Goal: Manage account settings

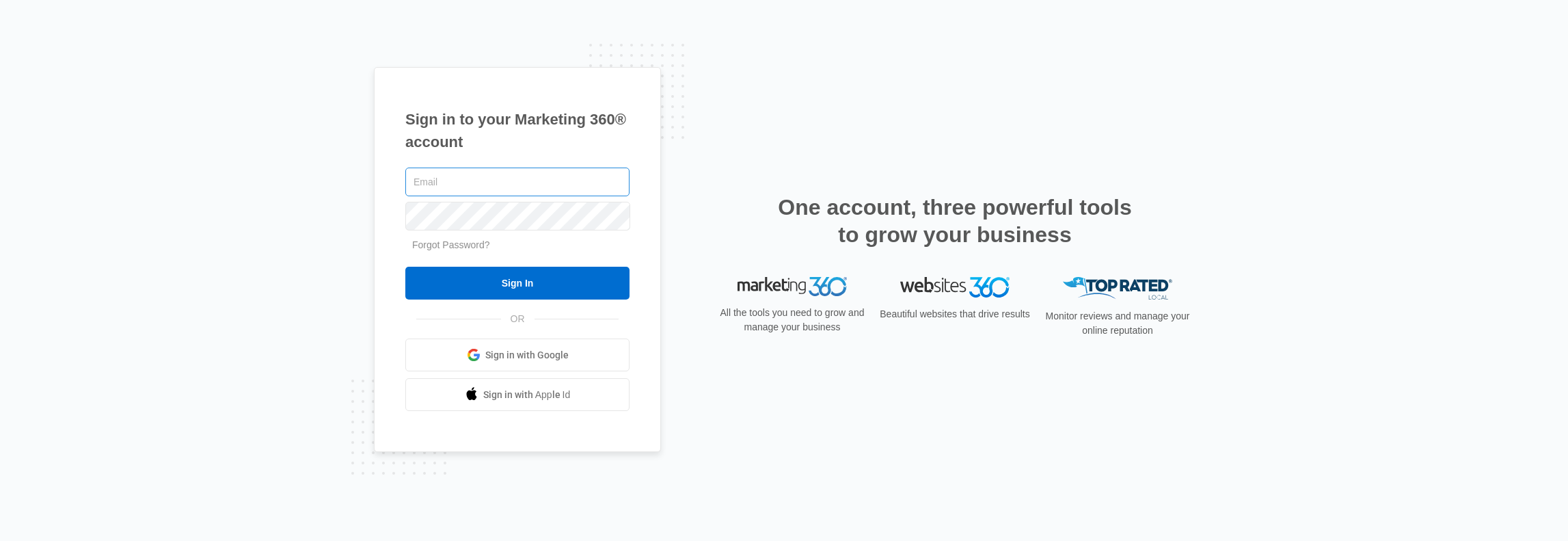
click at [444, 181] on input "text" at bounding box center [517, 182] width 224 height 29
type input "[PERSON_NAME][EMAIL_ADDRESS][PERSON_NAME][DOMAIN_NAME]"
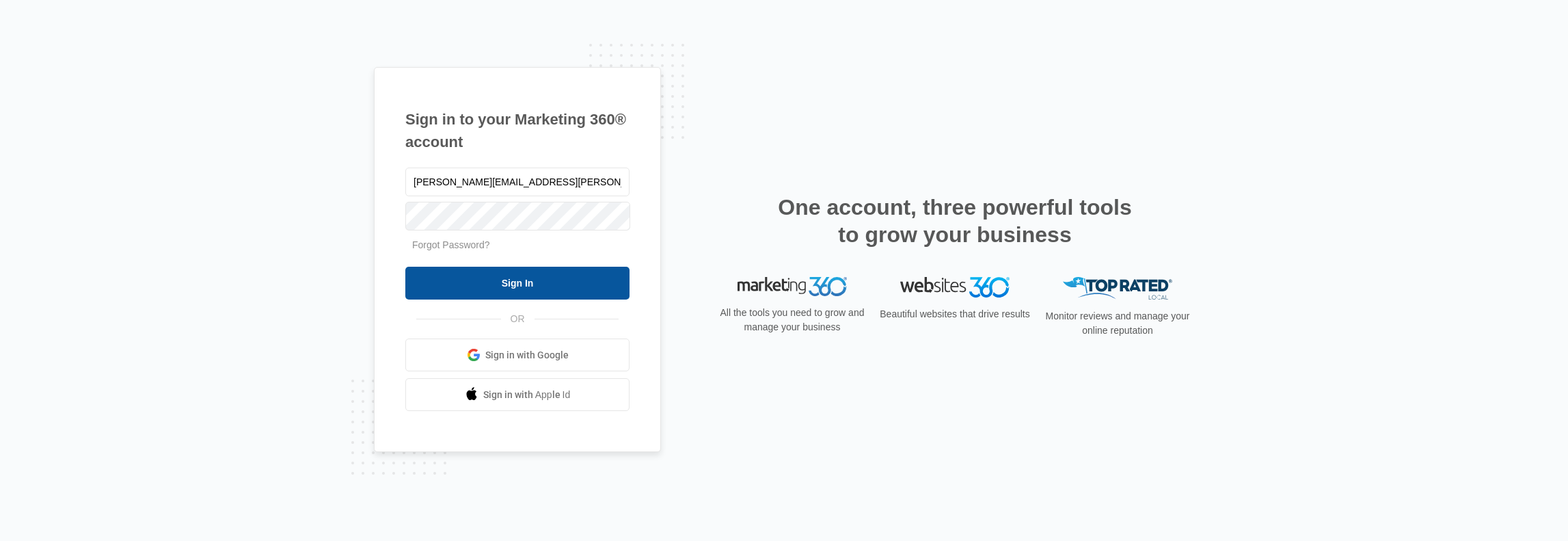
click at [477, 291] on input "Sign In" at bounding box center [517, 283] width 224 height 33
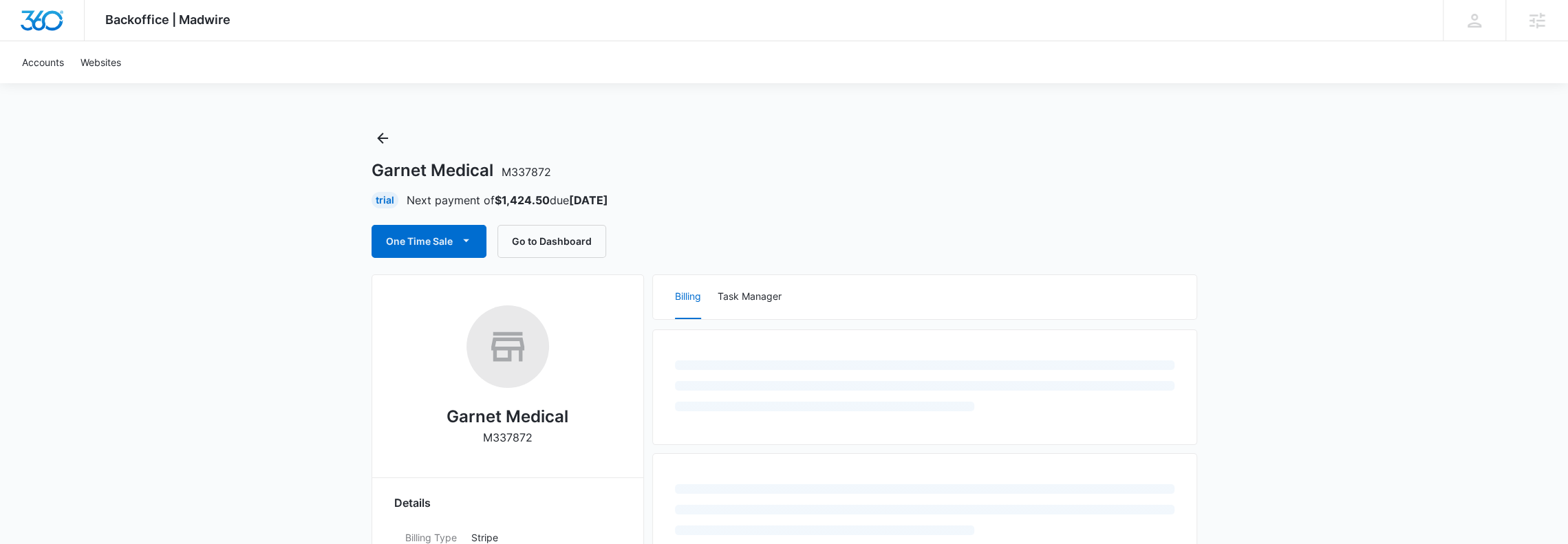
scroll to position [183, 0]
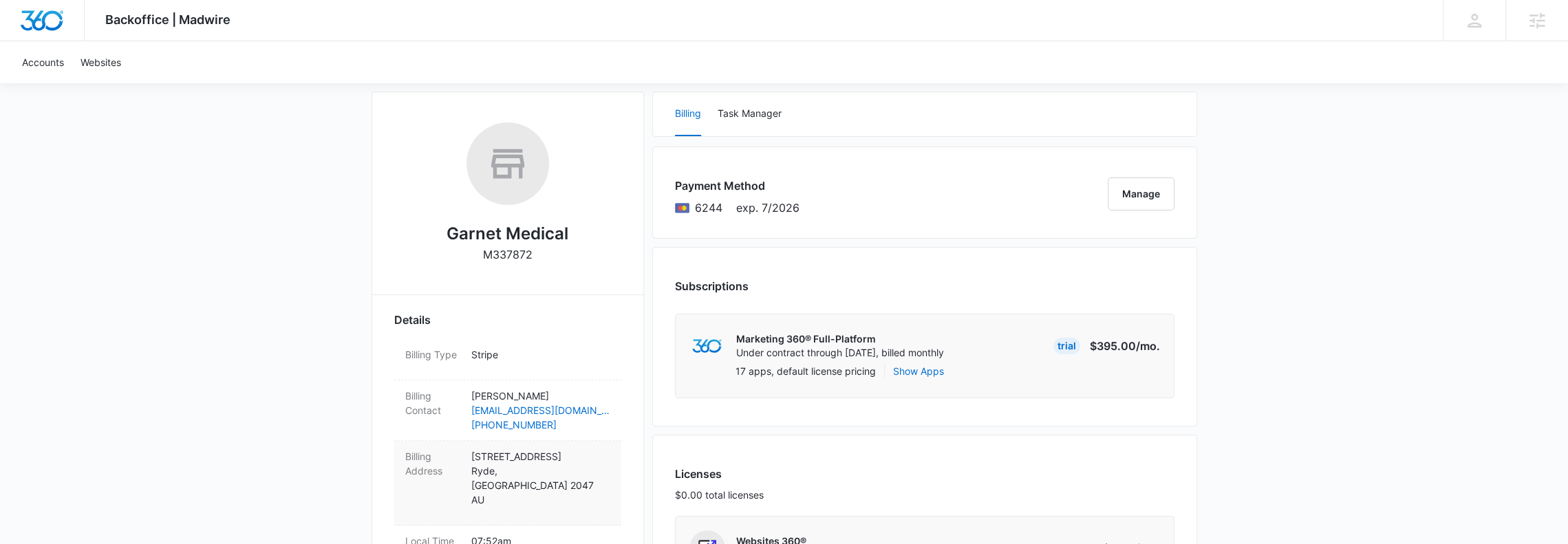
click at [556, 466] on p "[STREET_ADDRESS]" at bounding box center [541, 478] width 139 height 58
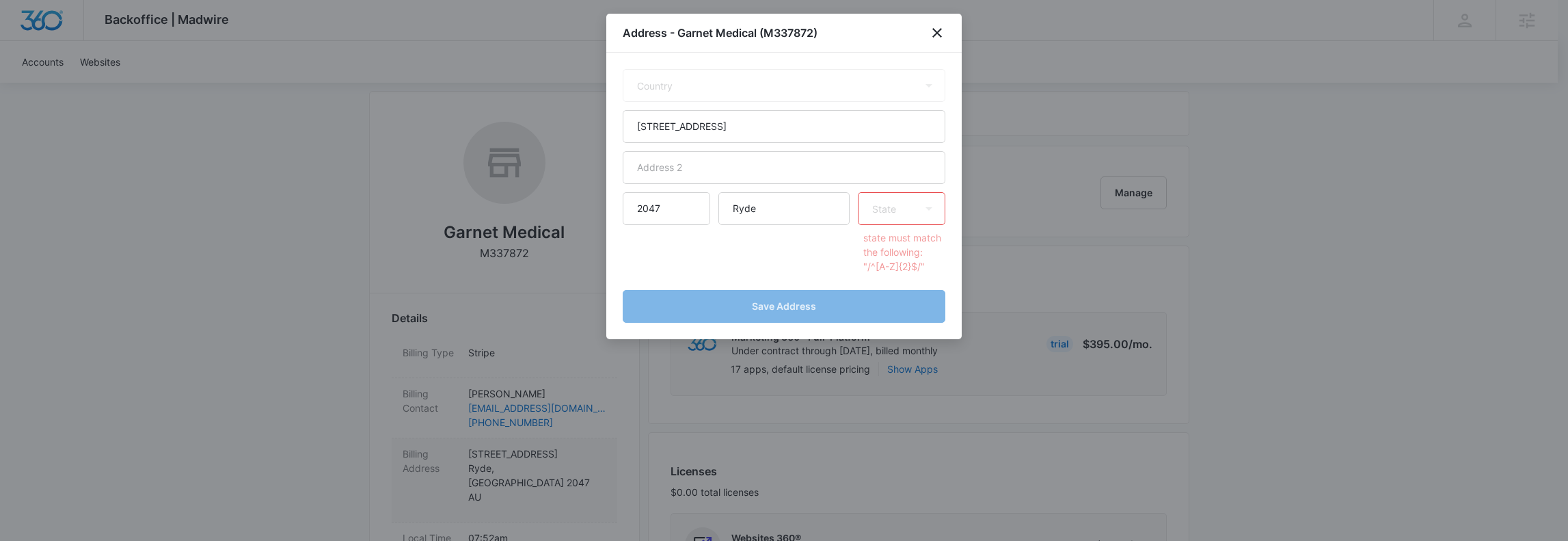
select select "AU"
select select "[GEOGRAPHIC_DATA]"
click at [720, 129] on input "[STREET_ADDRESS]" at bounding box center [783, 126] width 323 height 33
type input "[STREET_ADDRESS]"
click at [909, 212] on select "State [GEOGRAPHIC_DATA] [GEOGRAPHIC_DATA] [GEOGRAPHIC_DATA] [GEOGRAPHIC_DATA] […" at bounding box center [901, 208] width 88 height 33
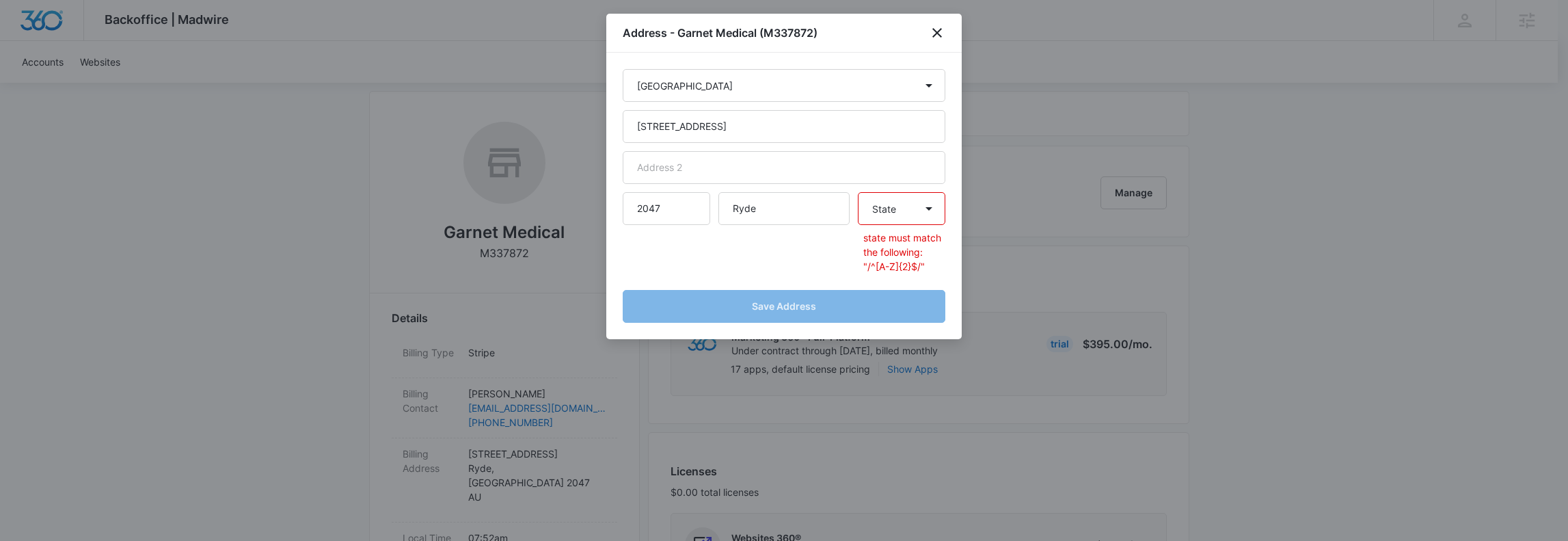
click at [909, 212] on select "State [GEOGRAPHIC_DATA] [GEOGRAPHIC_DATA] [GEOGRAPHIC_DATA] [GEOGRAPHIC_DATA] […" at bounding box center [901, 208] width 88 height 33
click at [708, 313] on form "Country [GEOGRAPHIC_DATA] [GEOGRAPHIC_DATA] [GEOGRAPHIC_DATA] [GEOGRAPHIC_DATA]…" at bounding box center [783, 196] width 323 height 254
click at [910, 209] on select "State [GEOGRAPHIC_DATA] [GEOGRAPHIC_DATA] [GEOGRAPHIC_DATA] [GEOGRAPHIC_DATA] […" at bounding box center [901, 208] width 88 height 33
click at [857, 192] on select "State [GEOGRAPHIC_DATA] [GEOGRAPHIC_DATA] [GEOGRAPHIC_DATA] [GEOGRAPHIC_DATA] […" at bounding box center [901, 208] width 88 height 33
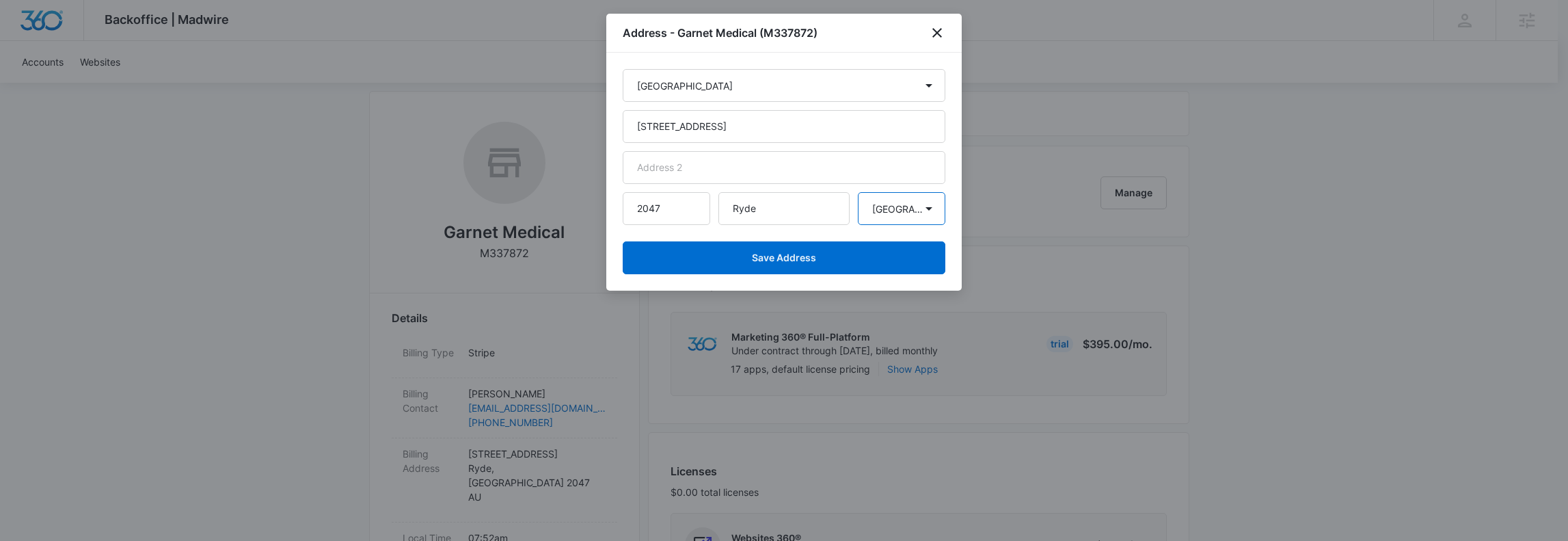
click at [912, 212] on select "State [GEOGRAPHIC_DATA] [GEOGRAPHIC_DATA] [GEOGRAPHIC_DATA] [GEOGRAPHIC_DATA] […" at bounding box center [901, 208] width 88 height 33
select select "[GEOGRAPHIC_DATA]"
click at [857, 192] on select "State [GEOGRAPHIC_DATA] [GEOGRAPHIC_DATA] [GEOGRAPHIC_DATA] [GEOGRAPHIC_DATA] […" at bounding box center [901, 208] width 88 height 33
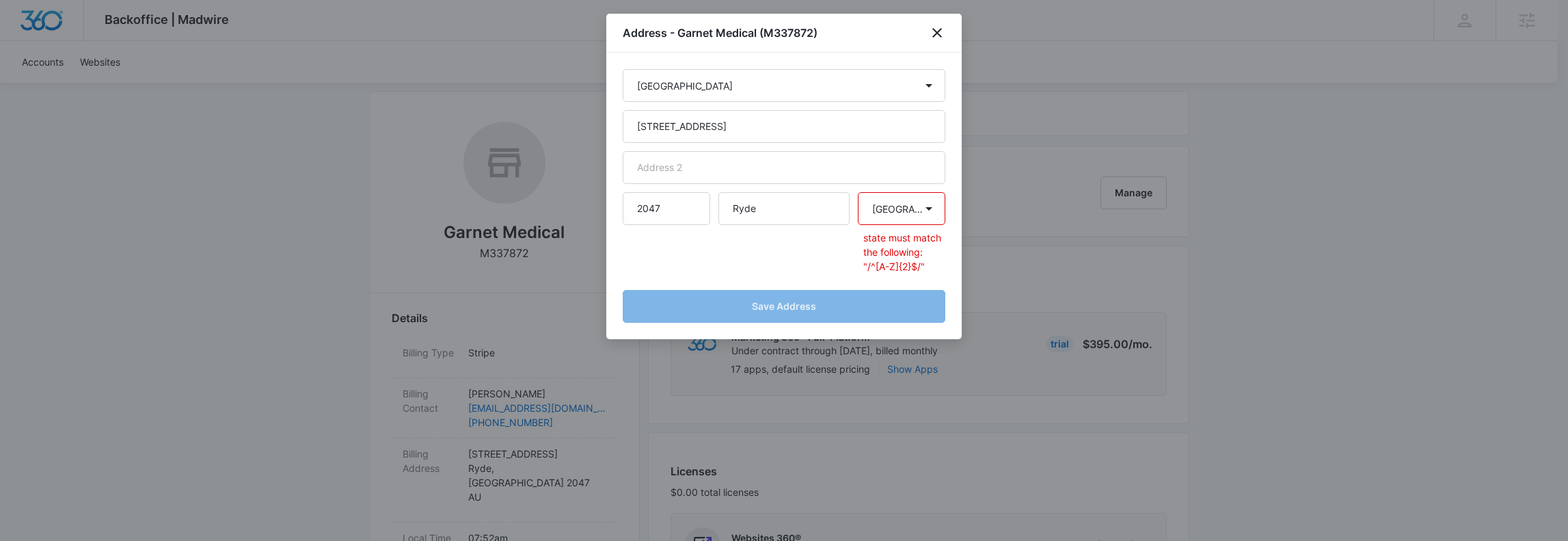
click at [910, 208] on select "State [GEOGRAPHIC_DATA] [GEOGRAPHIC_DATA] [GEOGRAPHIC_DATA] [GEOGRAPHIC_DATA] […" at bounding box center [901, 208] width 88 height 33
drag, startPoint x: 880, startPoint y: 256, endPoint x: 948, endPoint y: 276, distance: 70.9
click at [948, 276] on div "Country [GEOGRAPHIC_DATA] [GEOGRAPHIC_DATA] [GEOGRAPHIC_DATA] [GEOGRAPHIC_DATA]…" at bounding box center [784, 196] width 355 height 287
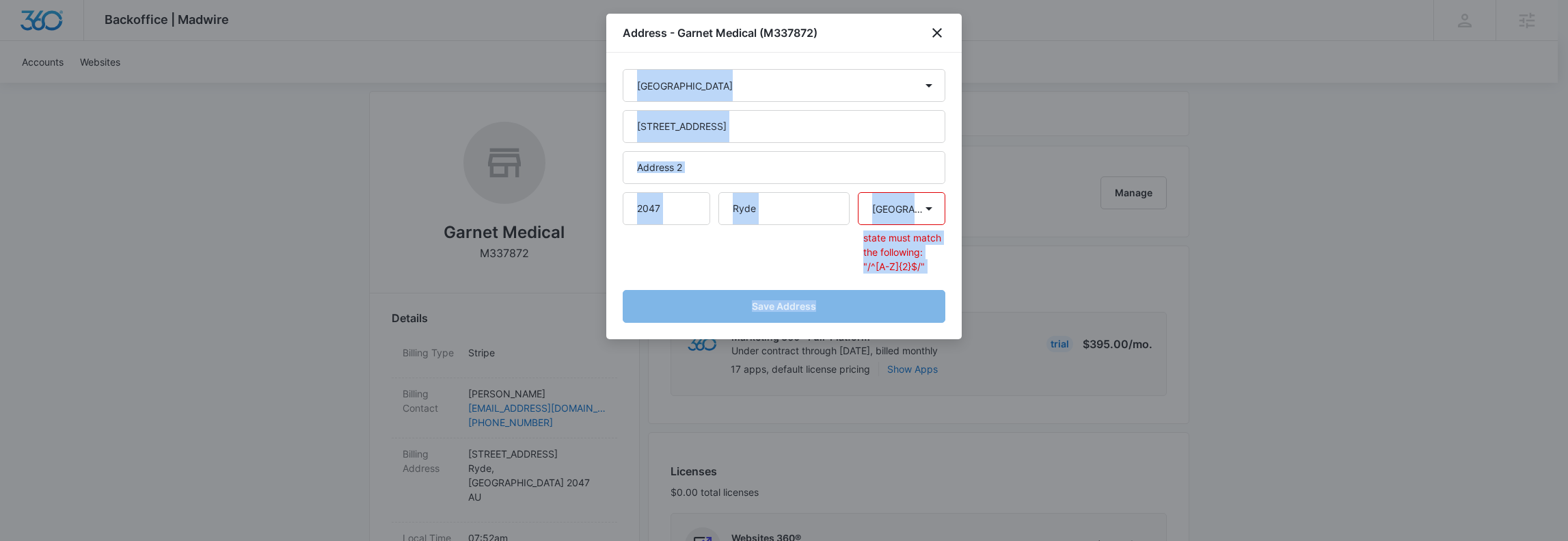
drag, startPoint x: 948, startPoint y: 276, endPoint x: 851, endPoint y: 266, distance: 97.5
click at [851, 266] on div "Country [GEOGRAPHIC_DATA] [GEOGRAPHIC_DATA] [GEOGRAPHIC_DATA] [GEOGRAPHIC_DATA]…" at bounding box center [784, 196] width 355 height 287
click at [935, 42] on div "Address - Garnet Medical (M337872)" at bounding box center [784, 33] width 355 height 39
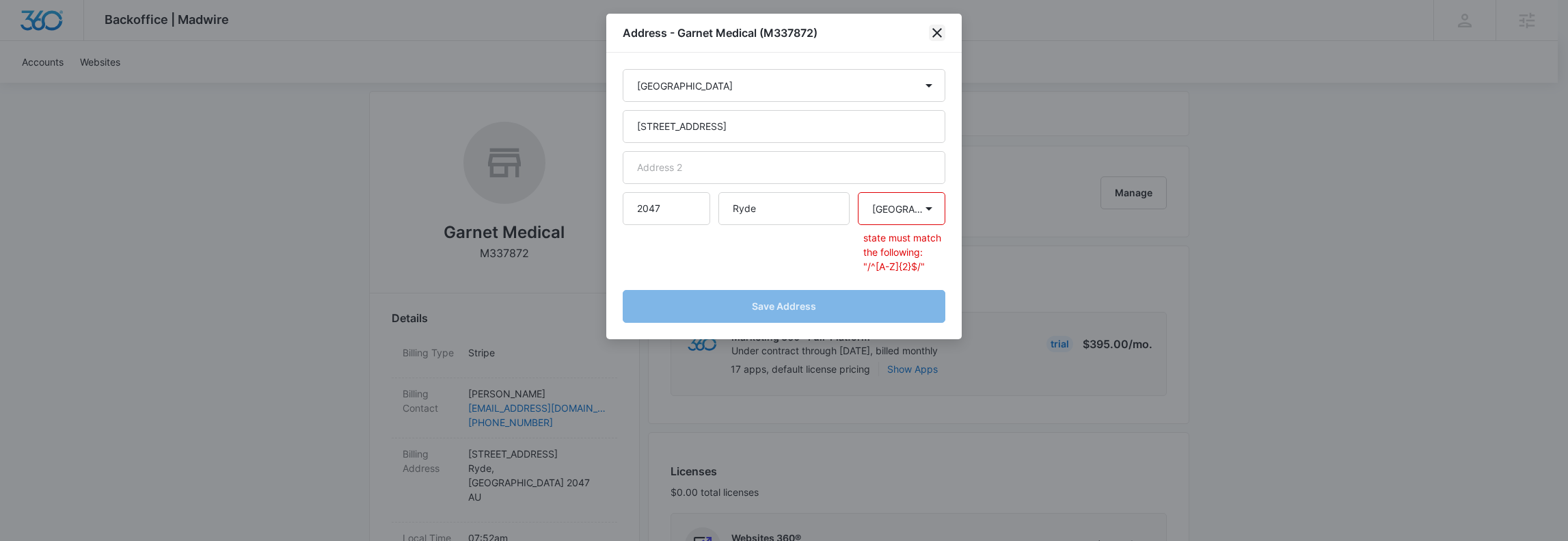
click at [935, 39] on icon "close" at bounding box center [936, 32] width 16 height 16
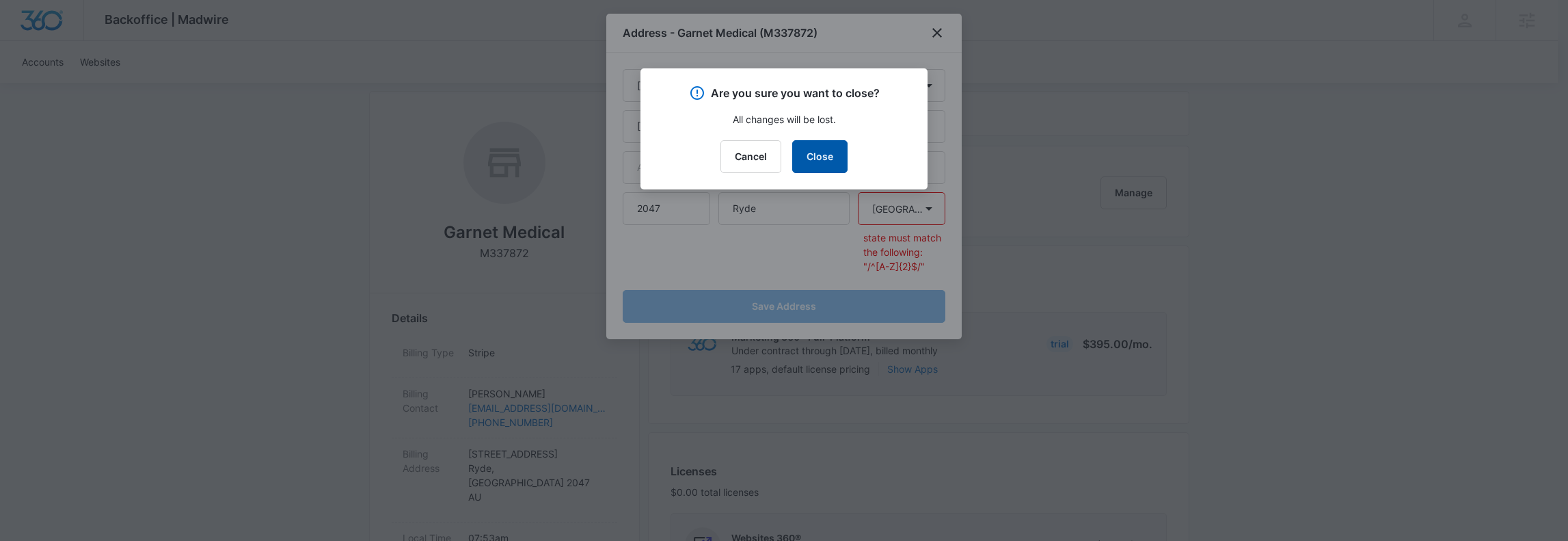
click at [818, 163] on button "Close" at bounding box center [820, 156] width 56 height 33
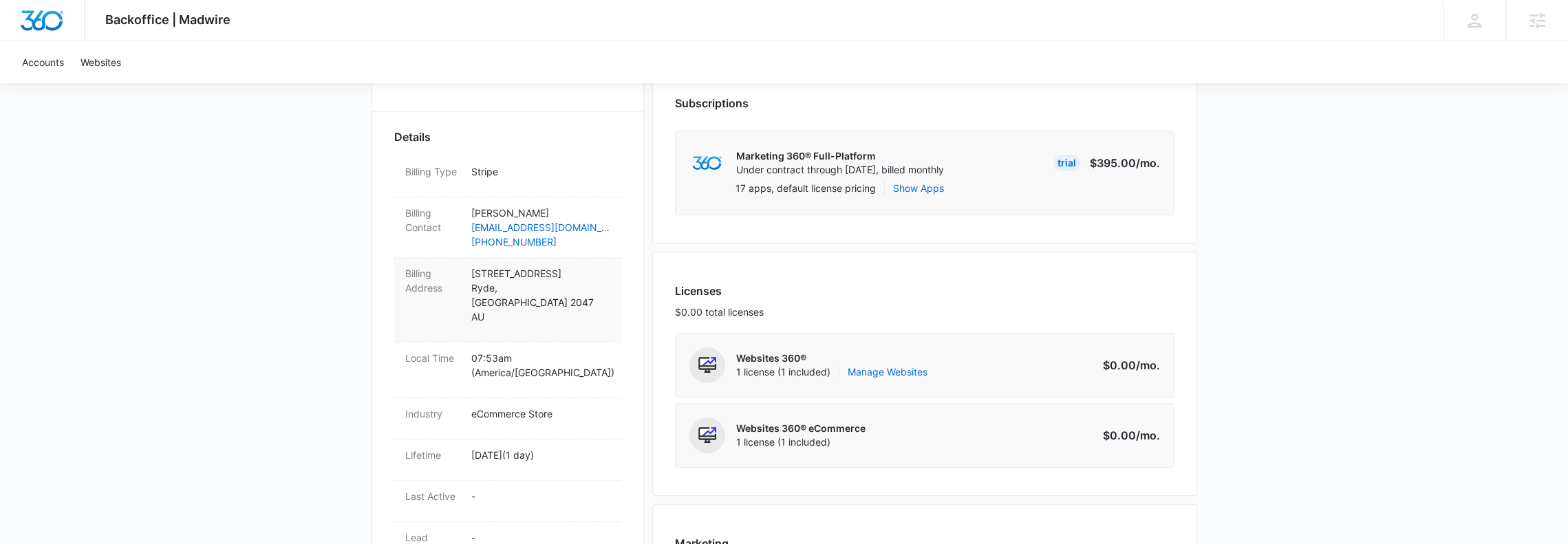
scroll to position [367, 0]
click at [536, 285] on p "[STREET_ADDRESS]" at bounding box center [541, 294] width 139 height 58
select select "AU"
select select "[GEOGRAPHIC_DATA]"
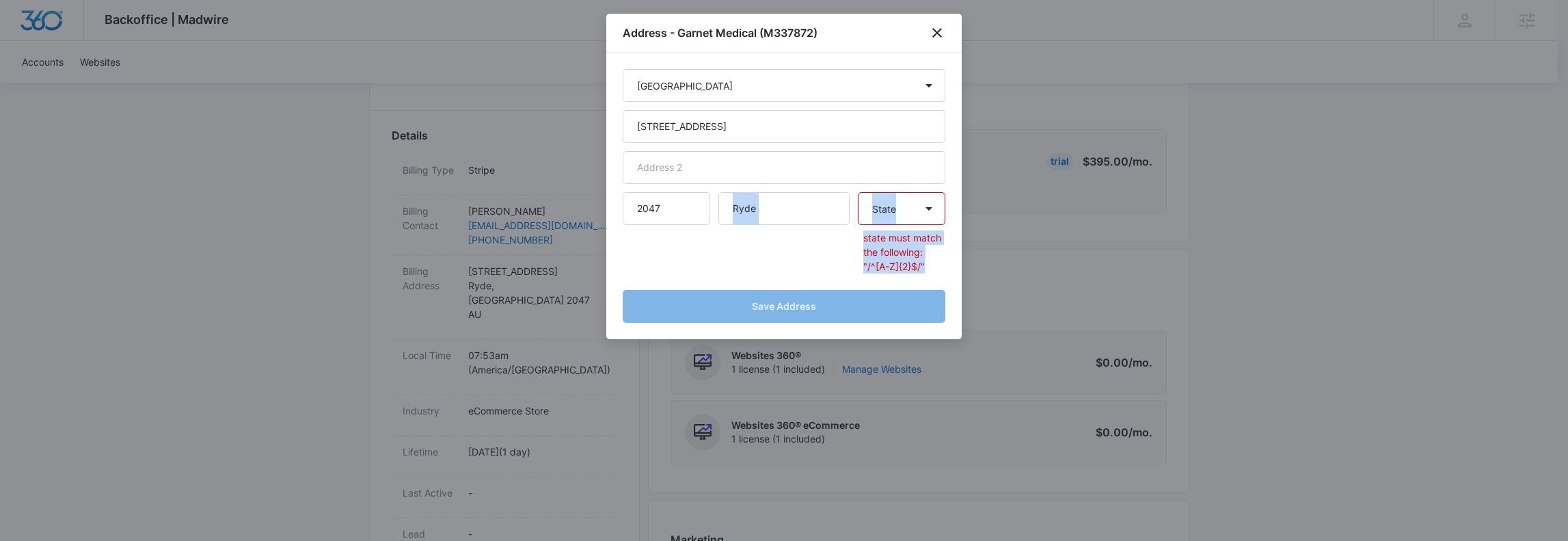
drag, startPoint x: 931, startPoint y: 263, endPoint x: 824, endPoint y: 263, distance: 107.0
click at [824, 263] on div "[GEOGRAPHIC_DATA] [GEOGRAPHIC_DATA] [GEOGRAPHIC_DATA] [GEOGRAPHIC_DATA] [GEOGRA…" at bounding box center [783, 233] width 323 height 82
click at [845, 258] on div "Ryde" at bounding box center [784, 233] width 131 height 82
click at [746, 133] on input "[STREET_ADDRESS]" at bounding box center [783, 126] width 323 height 33
type input "36 North R"
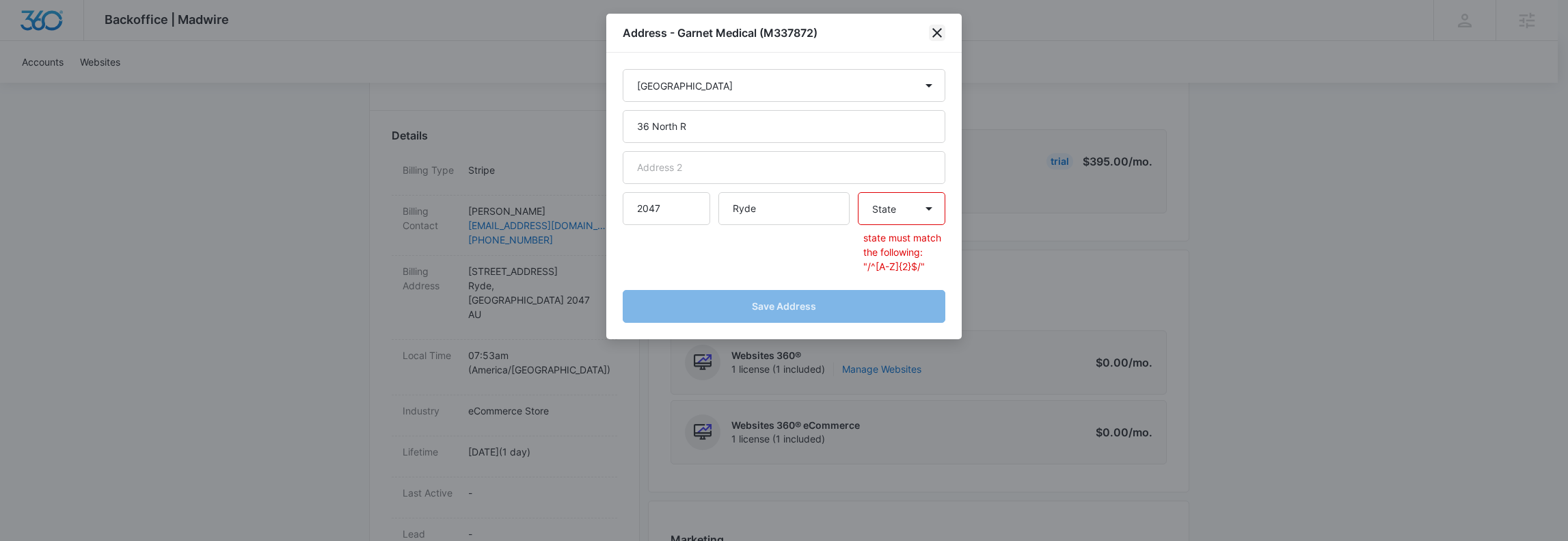
click at [940, 38] on icon "close" at bounding box center [936, 32] width 16 height 16
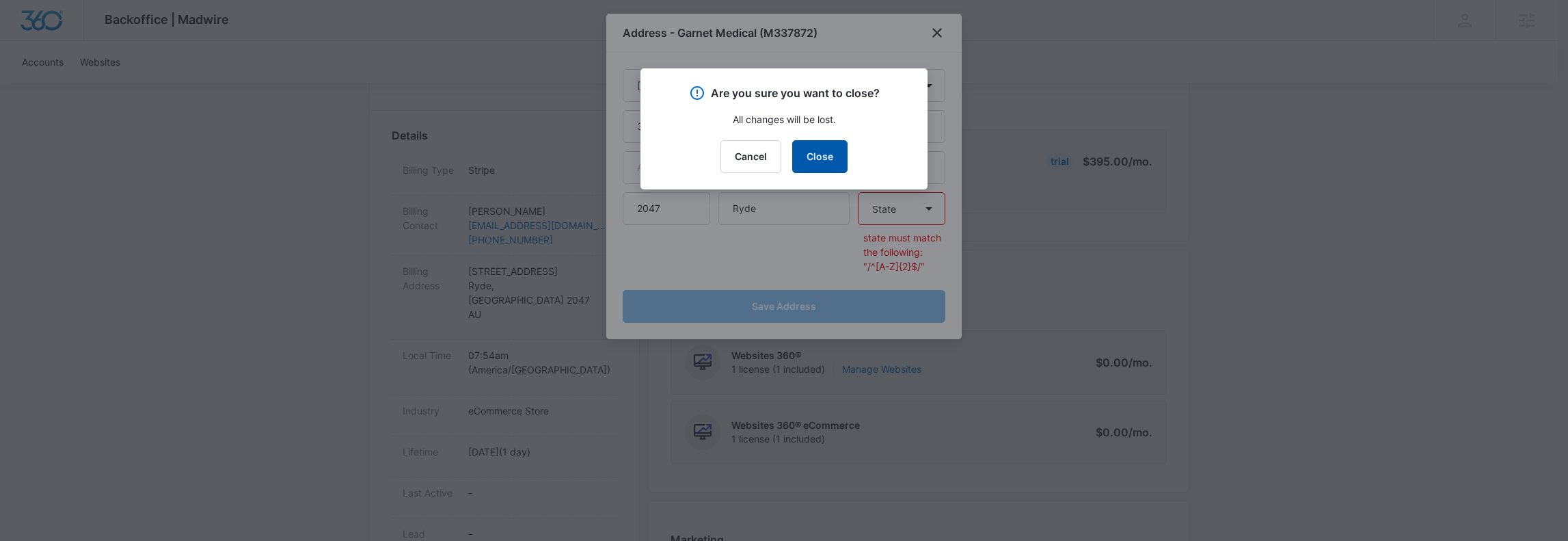
click at [825, 161] on button "Close" at bounding box center [820, 156] width 56 height 33
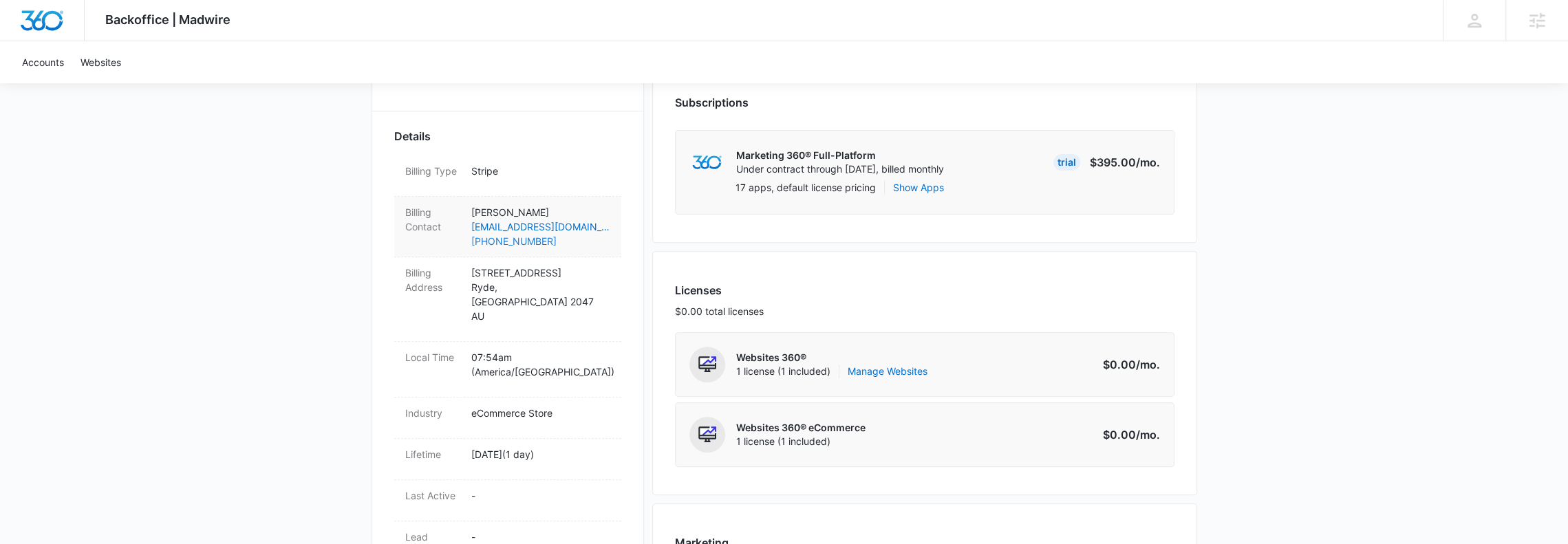
click at [596, 234] on link "[PHONE_NUMBER]" at bounding box center [541, 241] width 139 height 14
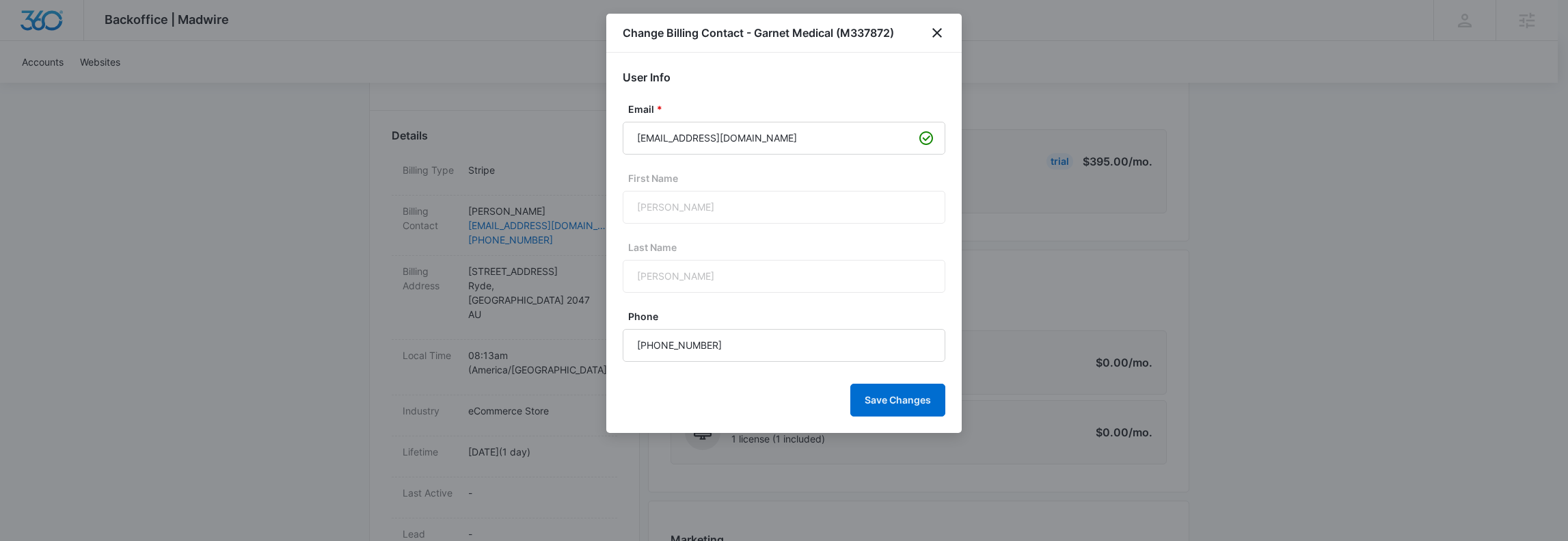
click at [339, 252] on div at bounding box center [784, 270] width 1568 height 541
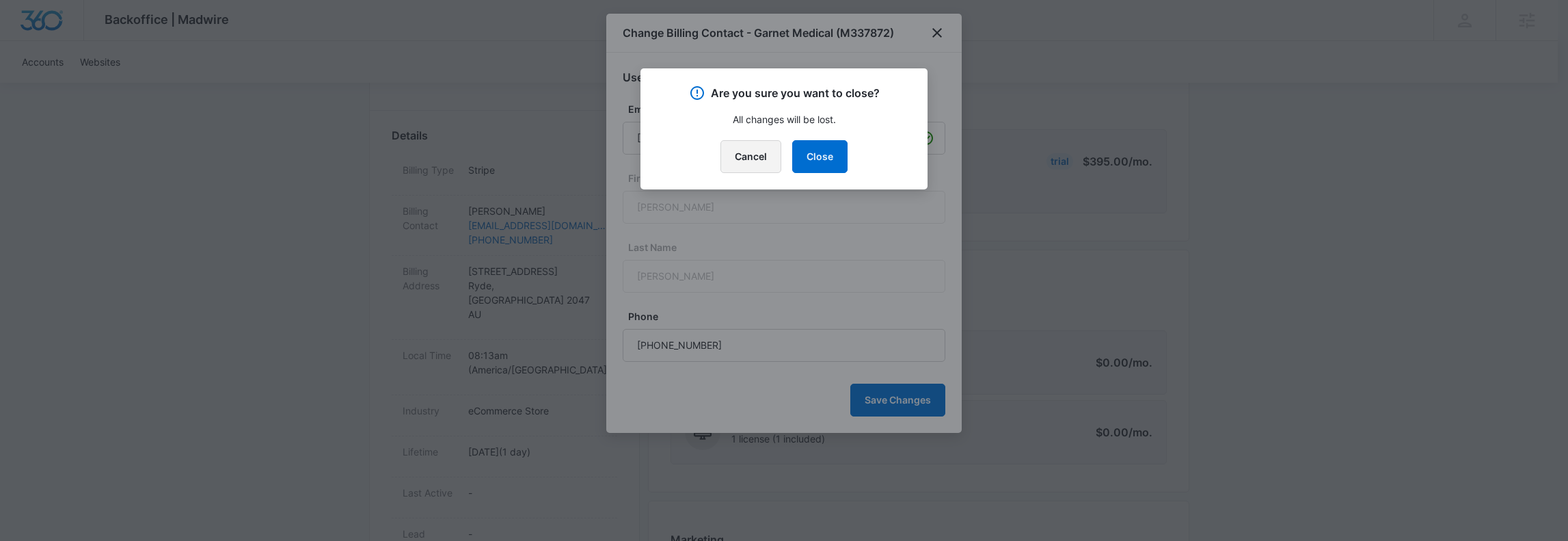
click at [745, 161] on button "Cancel" at bounding box center [750, 156] width 61 height 33
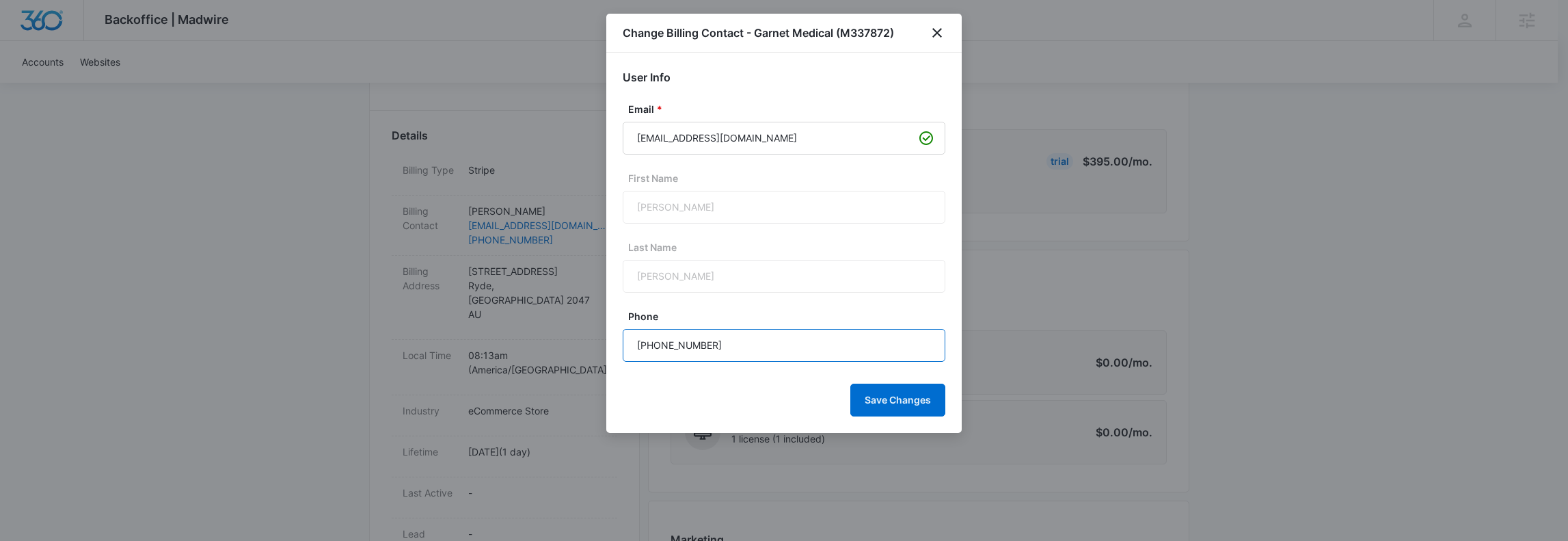
drag, startPoint x: 707, startPoint y: 348, endPoint x: 517, endPoint y: 340, distance: 190.2
paste input "text"
type input "[PHONE_NUMBER]"
click at [902, 394] on button "Save Changes" at bounding box center [898, 399] width 95 height 33
